Goal: Task Accomplishment & Management: Use online tool/utility

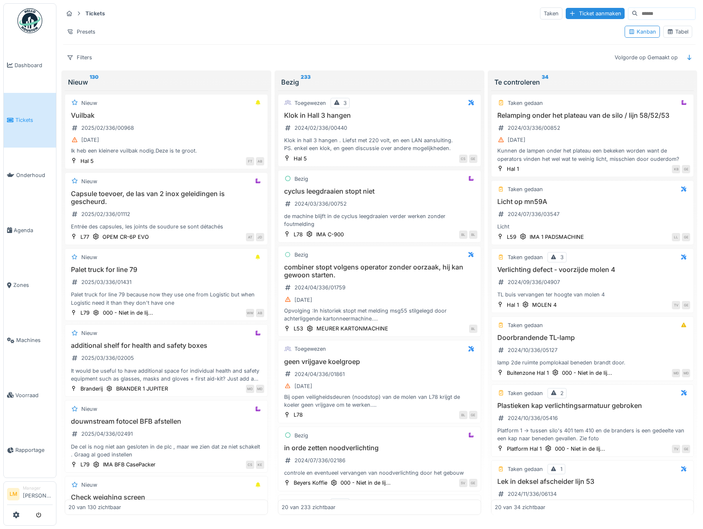
click at [667, 30] on div "Tabel" at bounding box center [677, 32] width 22 height 8
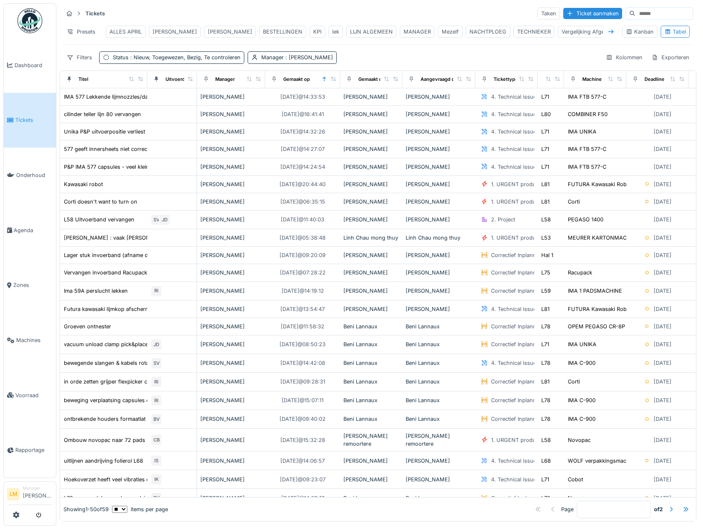
click at [608, 30] on icon at bounding box center [610, 32] width 5 height 4
click at [463, 29] on div "TECHNIEKER" at bounding box center [480, 32] width 34 height 8
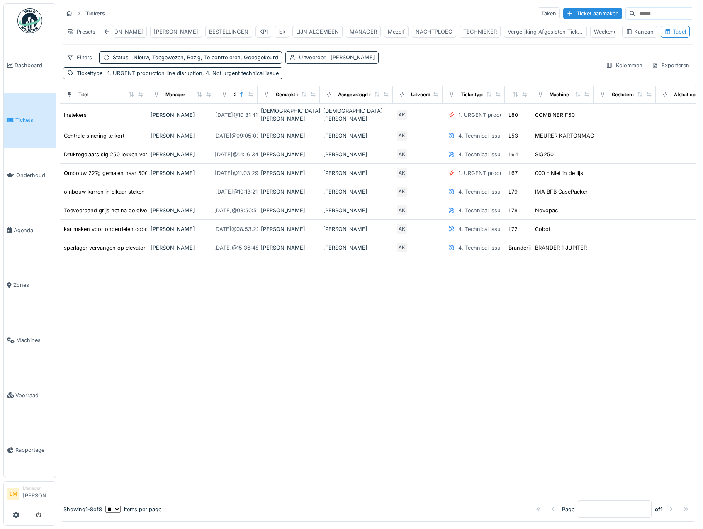
click at [334, 61] on span ": [PERSON_NAME]" at bounding box center [349, 57] width 49 height 6
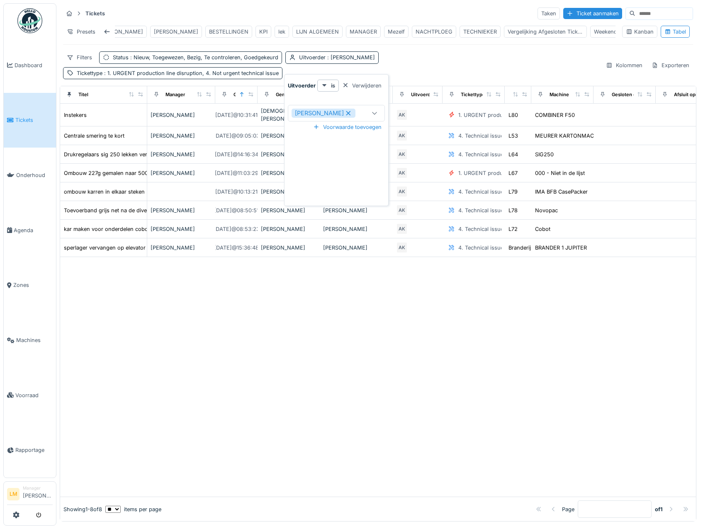
click at [344, 111] on icon at bounding box center [347, 113] width 7 height 6
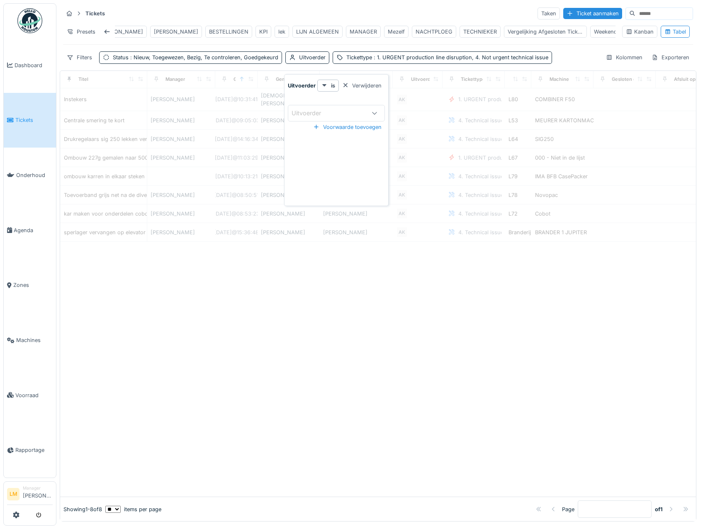
click at [341, 111] on div "Uitvoerder" at bounding box center [328, 113] width 74 height 9
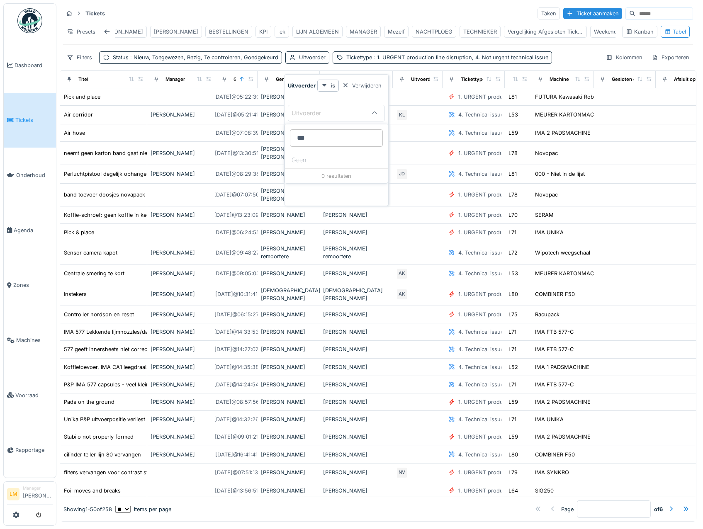
type input "****"
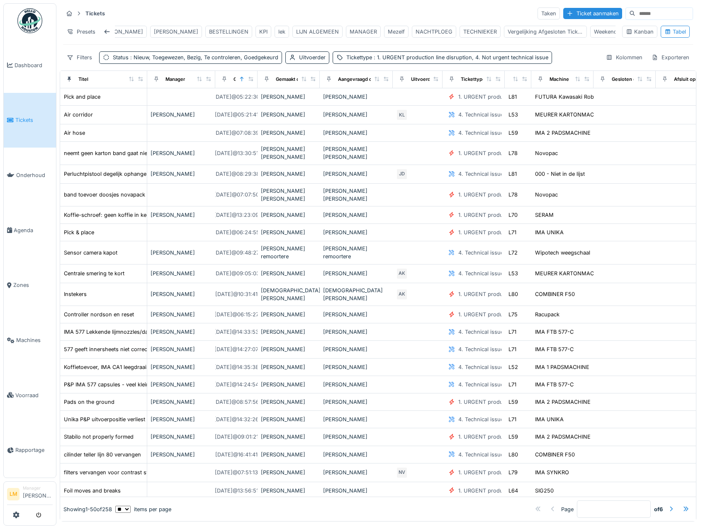
click at [365, 15] on div "Tickets Taken Ticket aanmaken" at bounding box center [378, 14] width 630 height 14
click at [9, 111] on link "Tickets" at bounding box center [30, 120] width 52 height 55
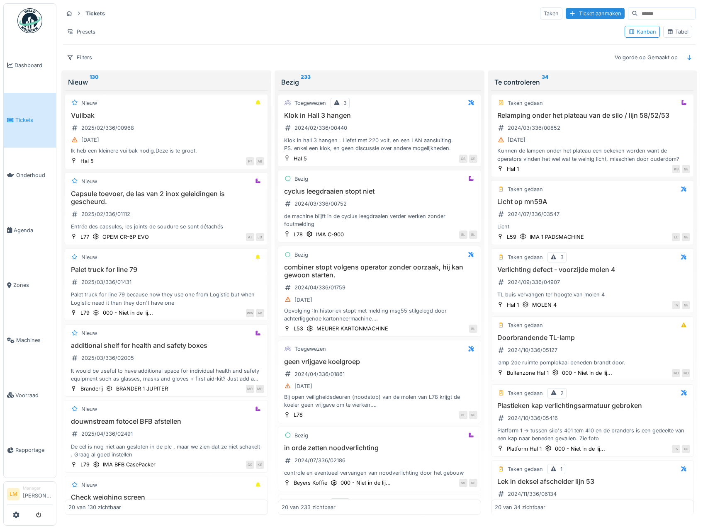
click at [678, 34] on div "Tabel" at bounding box center [677, 32] width 22 height 8
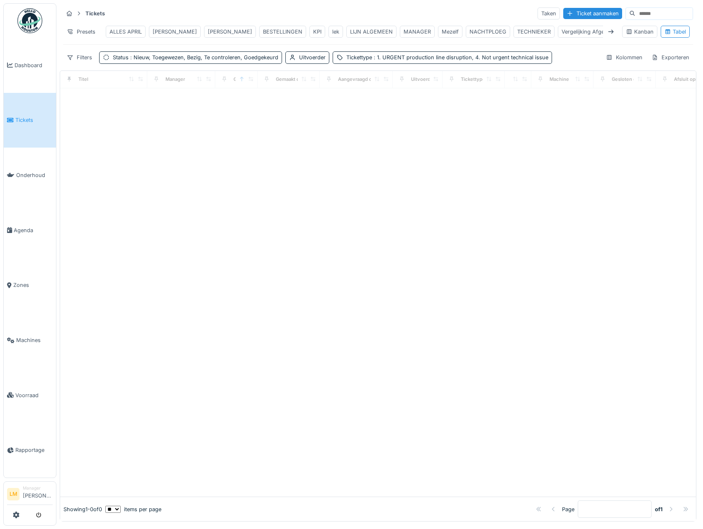
click at [370, 31] on div "LIJN ALGEMEEN" at bounding box center [371, 32] width 43 height 8
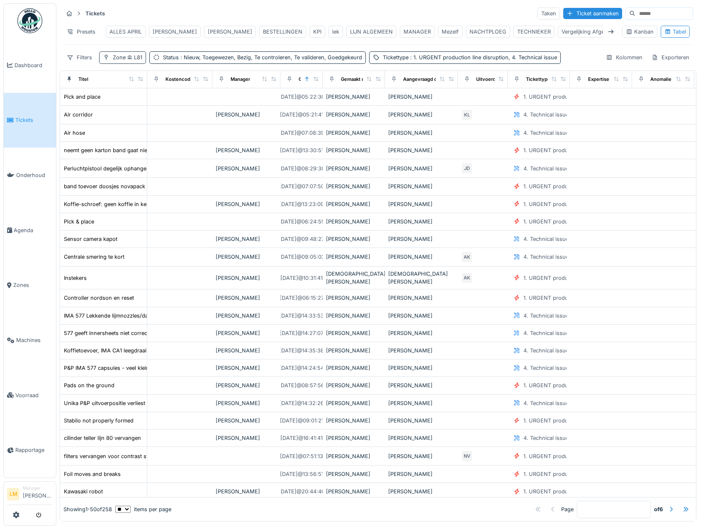
click at [132, 61] on span "L81" at bounding box center [134, 57] width 17 height 6
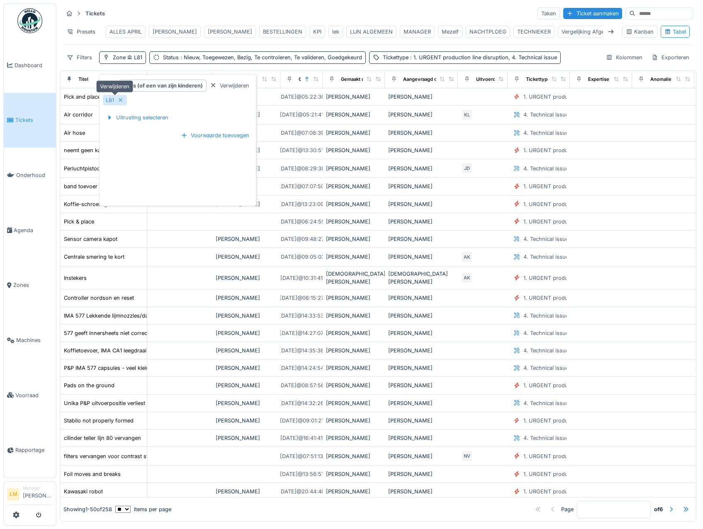
click at [122, 100] on icon at bounding box center [120, 99] width 7 height 5
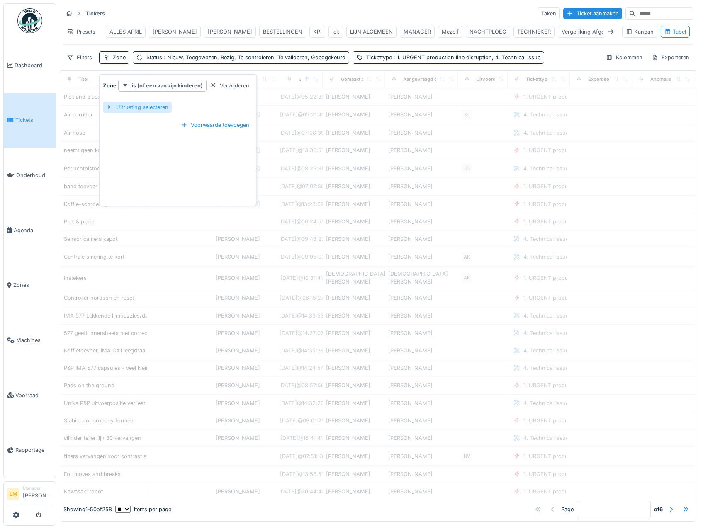
click at [121, 106] on div "Uitrusting selecteren" at bounding box center [137, 107] width 69 height 11
click at [213, 105] on input "text" at bounding box center [215, 106] width 87 height 17
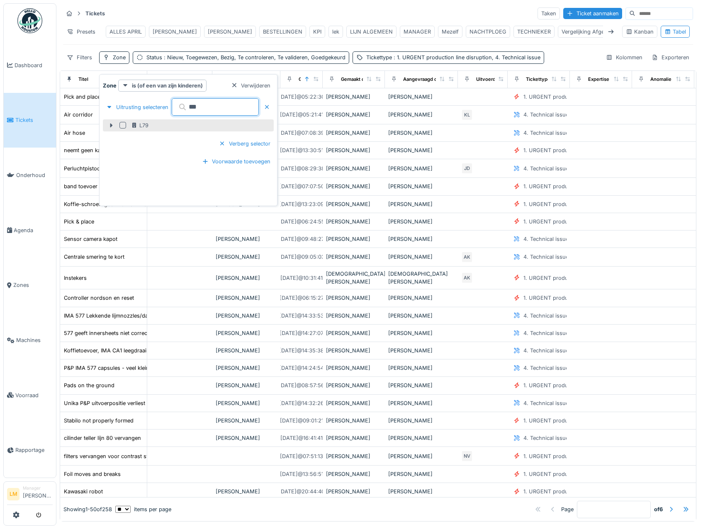
type input "***"
click at [122, 122] on div at bounding box center [122, 125] width 7 height 7
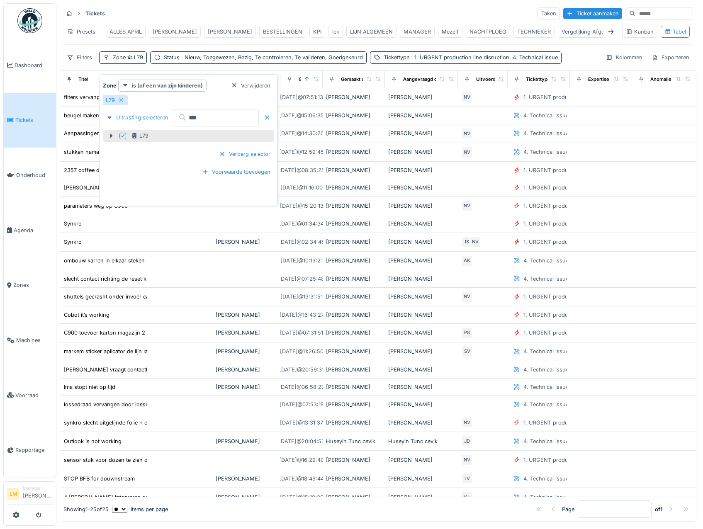
click at [344, 14] on div "Tickets Taken Ticket aanmaken" at bounding box center [378, 14] width 630 height 14
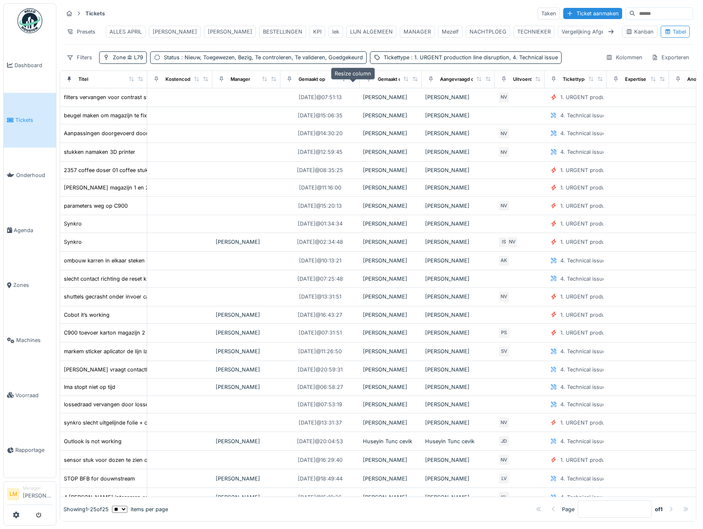
drag, startPoint x: 318, startPoint y: 84, endPoint x: 355, endPoint y: 86, distance: 37.0
click at [355, 81] on icon at bounding box center [353, 79] width 6 height 5
